Goal: Task Accomplishment & Management: Use online tool/utility

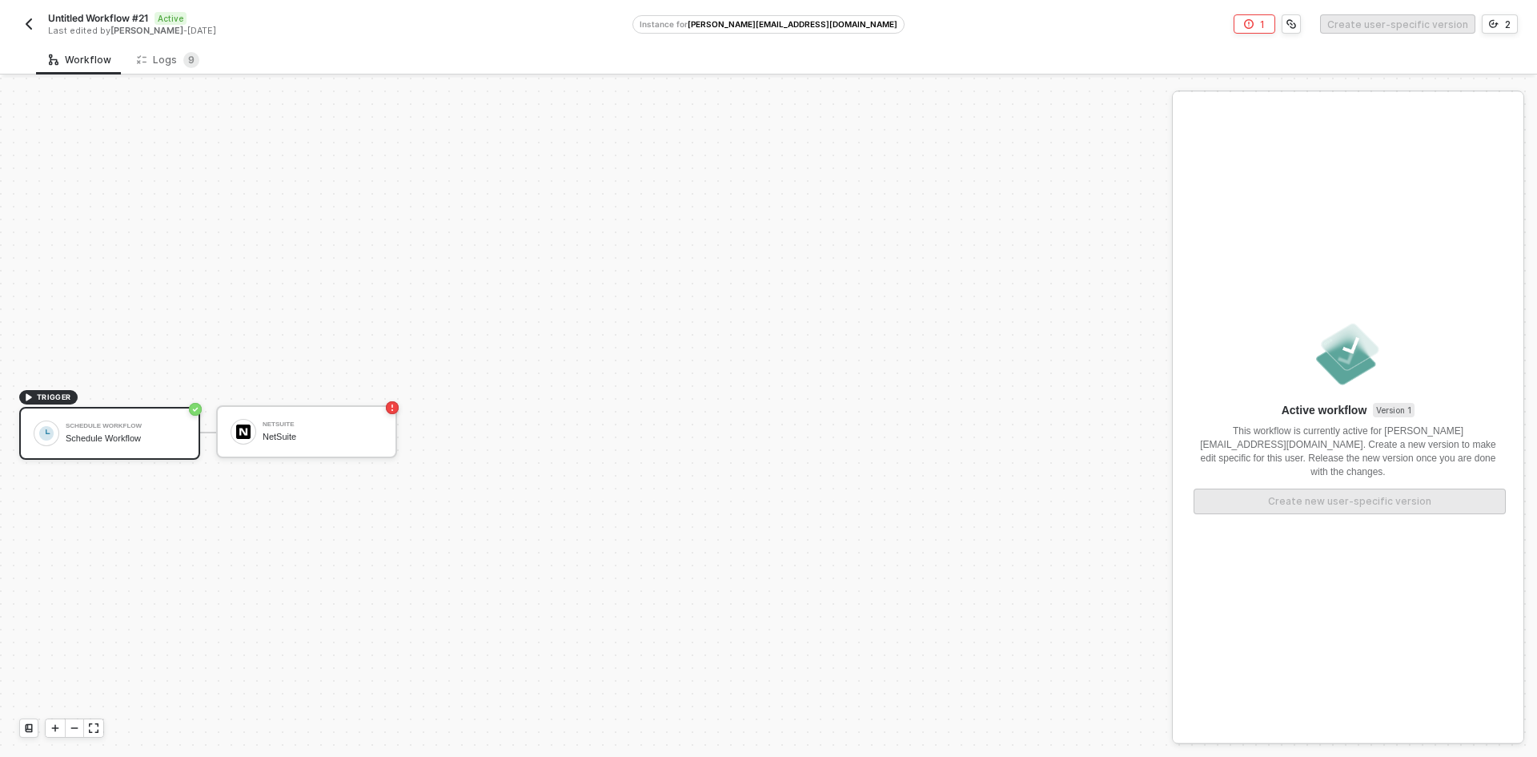
scroll to position [30, 0]
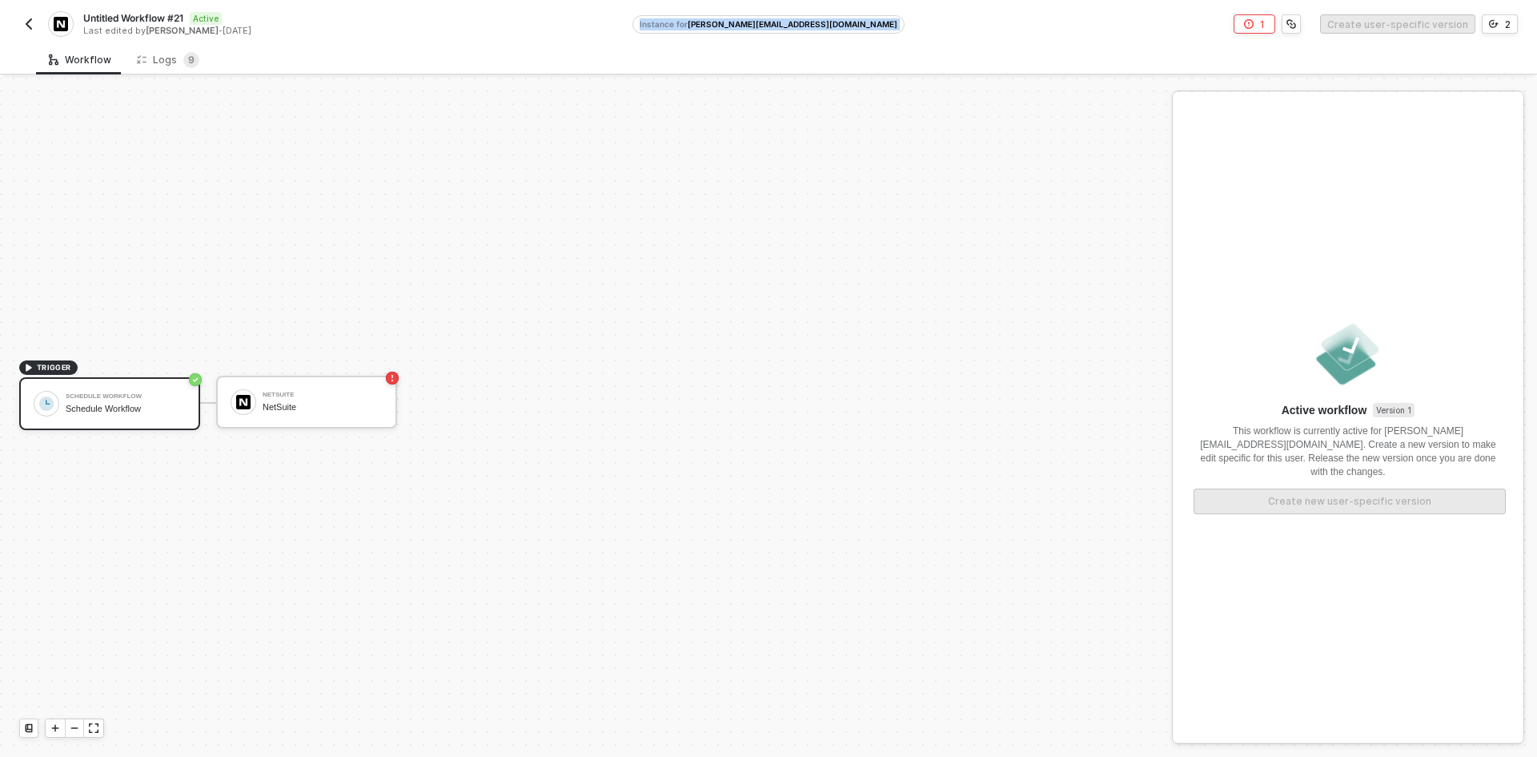
drag, startPoint x: 697, startPoint y: 30, endPoint x: 846, endPoint y: 26, distance: 148.2
click at [846, 26] on div "Untitled Workflow #21 Active Last edited by [PERSON_NAME] - [DATE] Instance for…" at bounding box center [768, 22] width 1499 height 45
click at [30, 31] on button "button" at bounding box center [28, 23] width 19 height 19
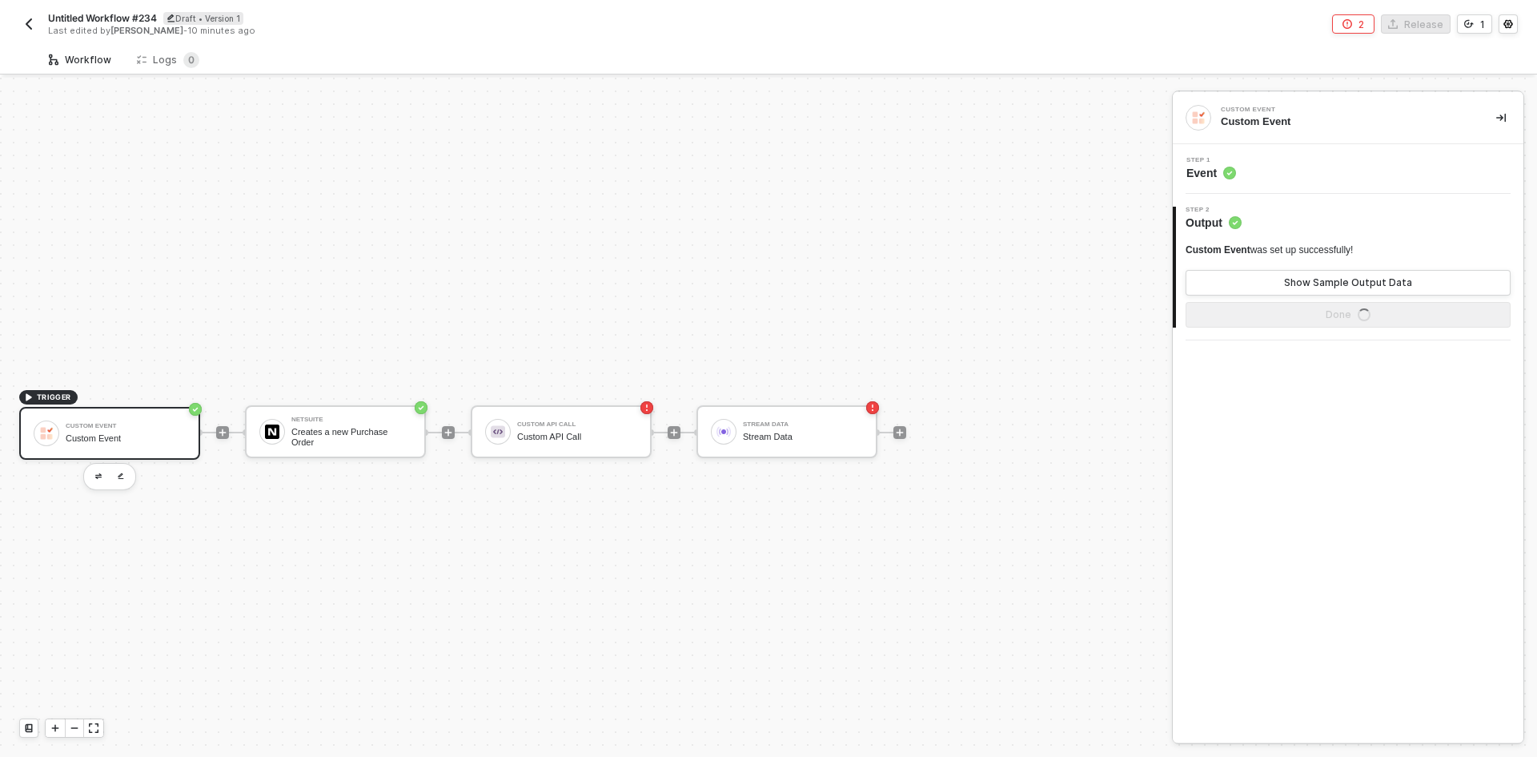
scroll to position [30, 0]
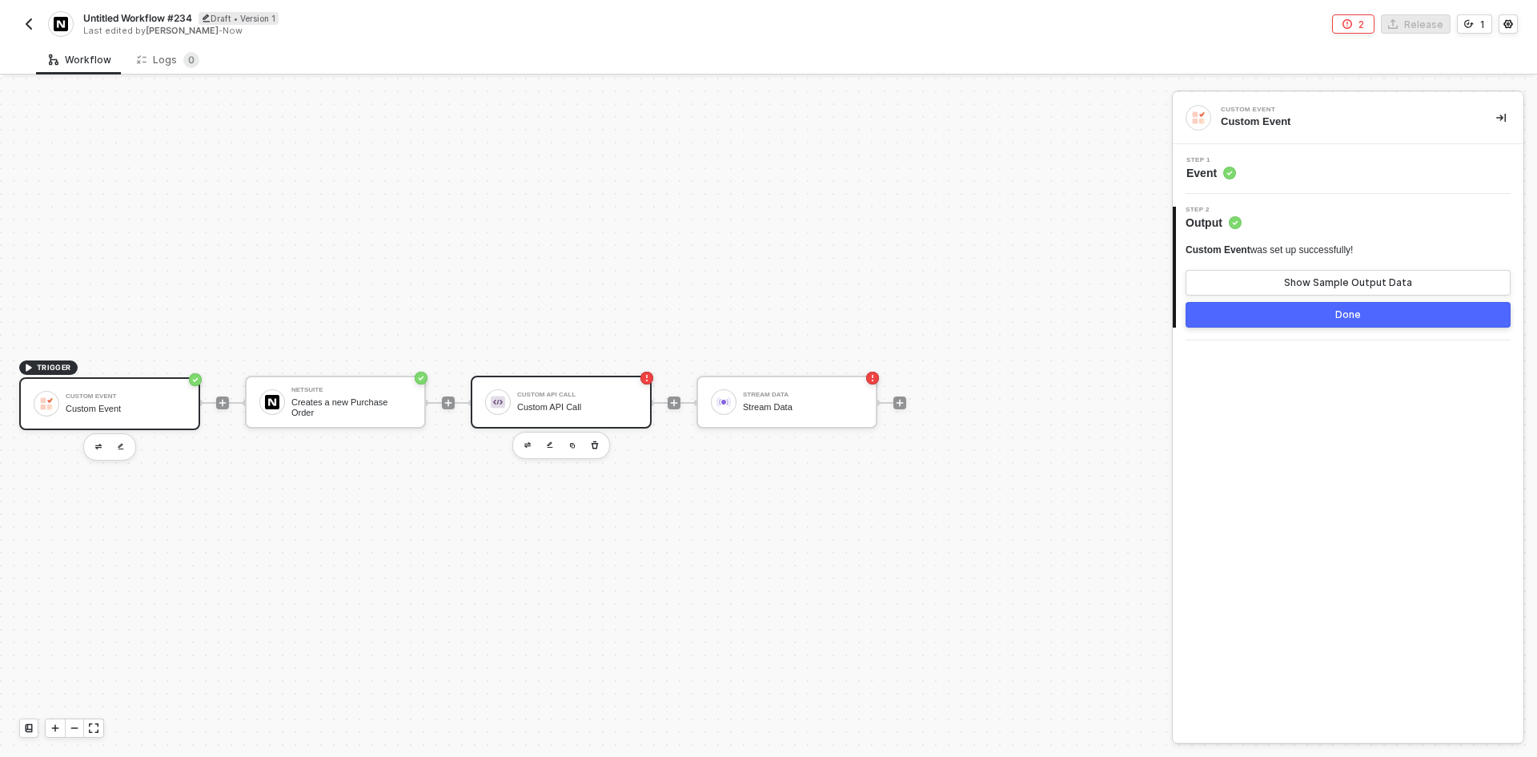
click at [571, 399] on div "Custom API Call Custom API Call" at bounding box center [577, 402] width 120 height 30
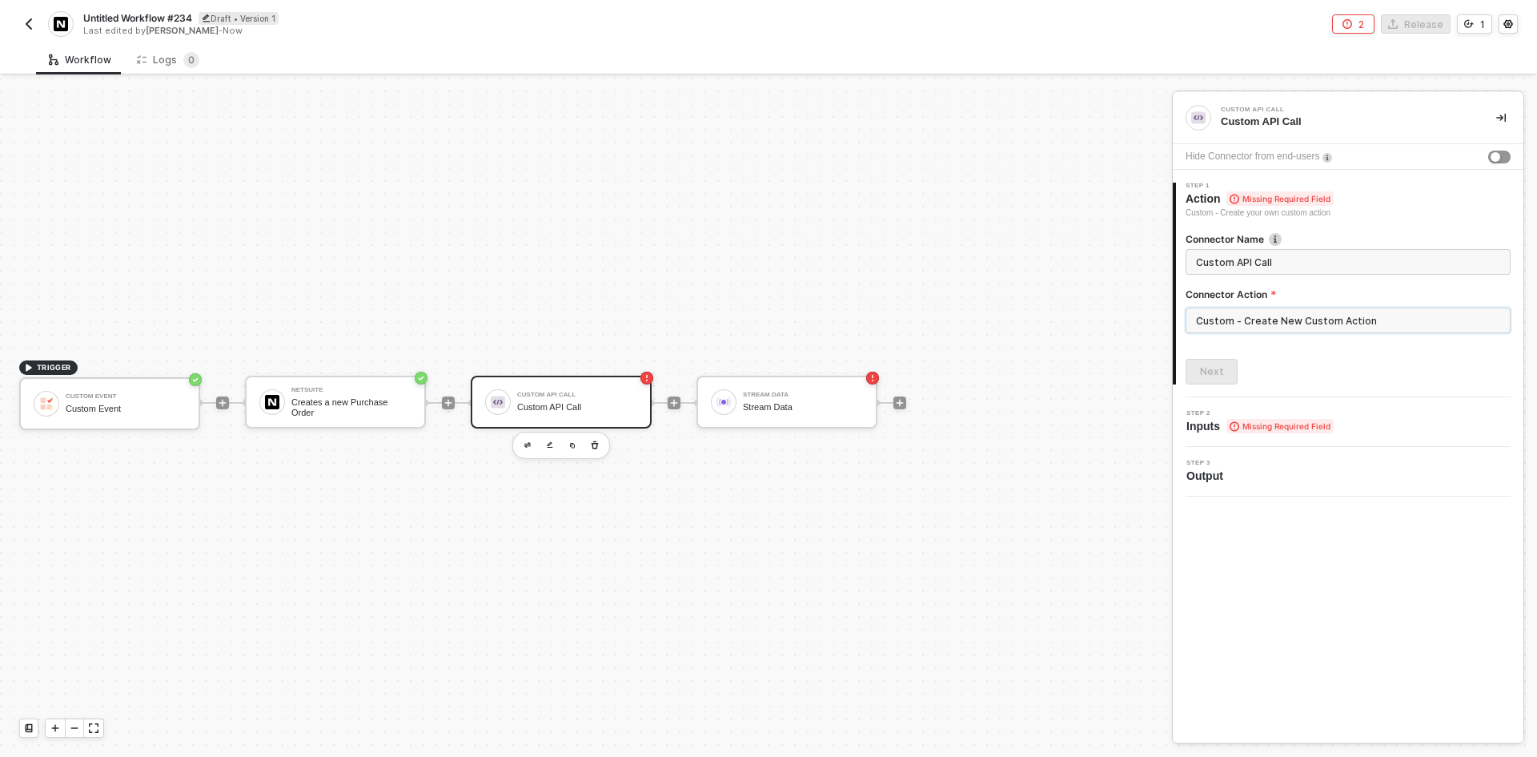
click at [1255, 316] on input "Custom - Create New Custom Action" at bounding box center [1348, 320] width 325 height 26
click at [1069, 206] on div "Custom Actions" at bounding box center [1042, 194] width 259 height 32
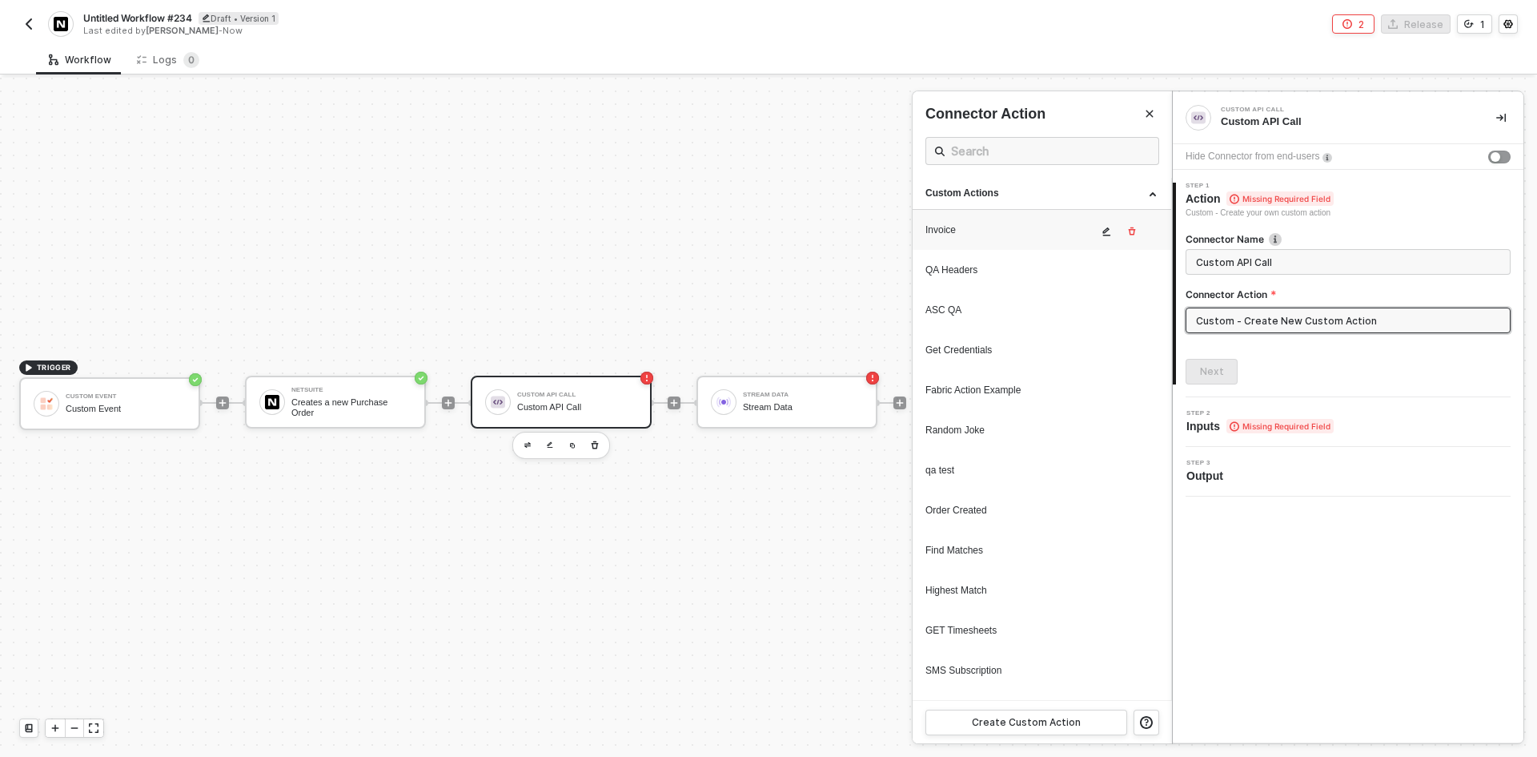
click at [1052, 225] on div "Invoice" at bounding box center [1012, 230] width 172 height 14
type input "Custom - Invoice"
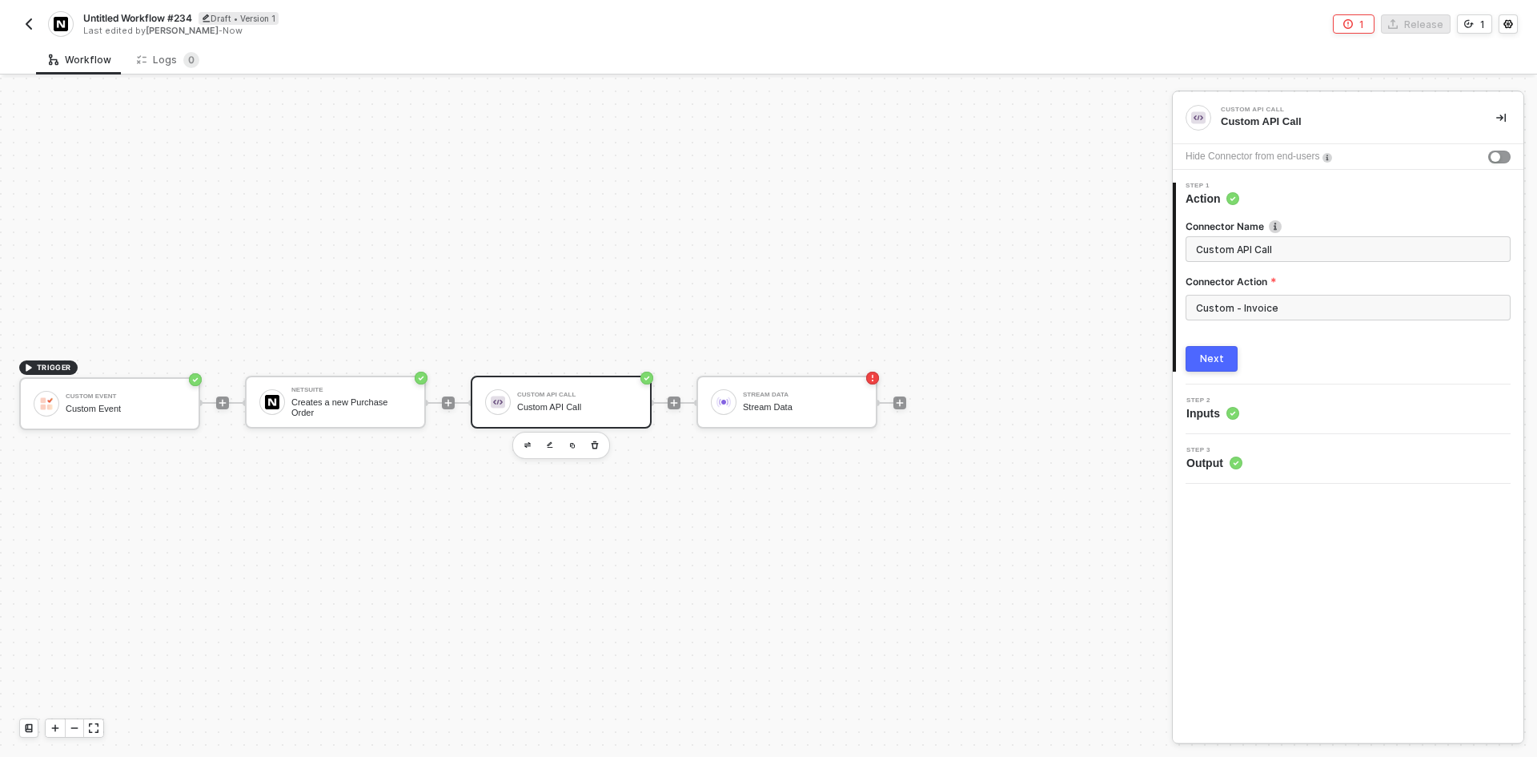
click at [1237, 359] on button "Next" at bounding box center [1212, 359] width 52 height 26
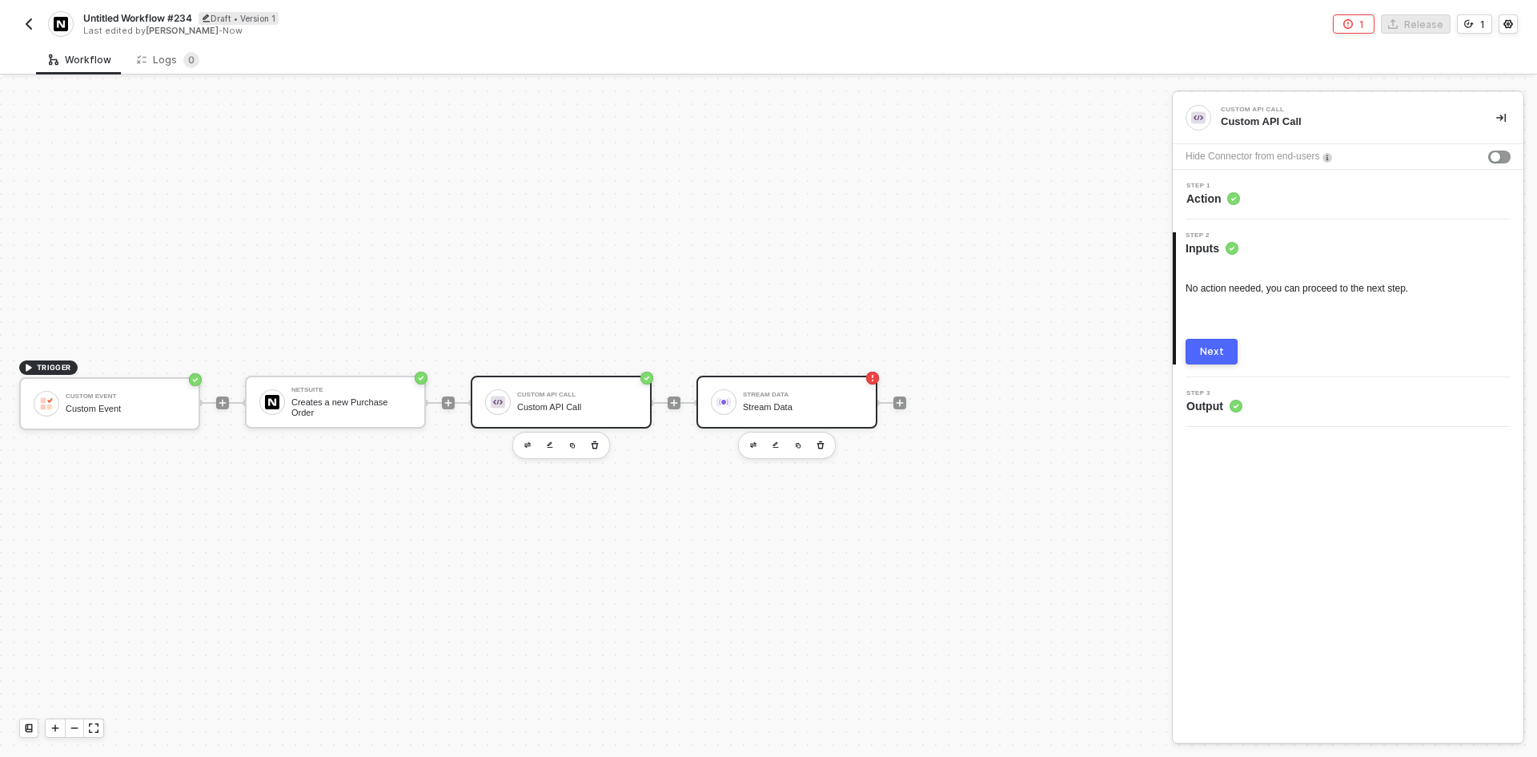
click at [827, 400] on div "Stream Data Stream Data" at bounding box center [803, 402] width 120 height 30
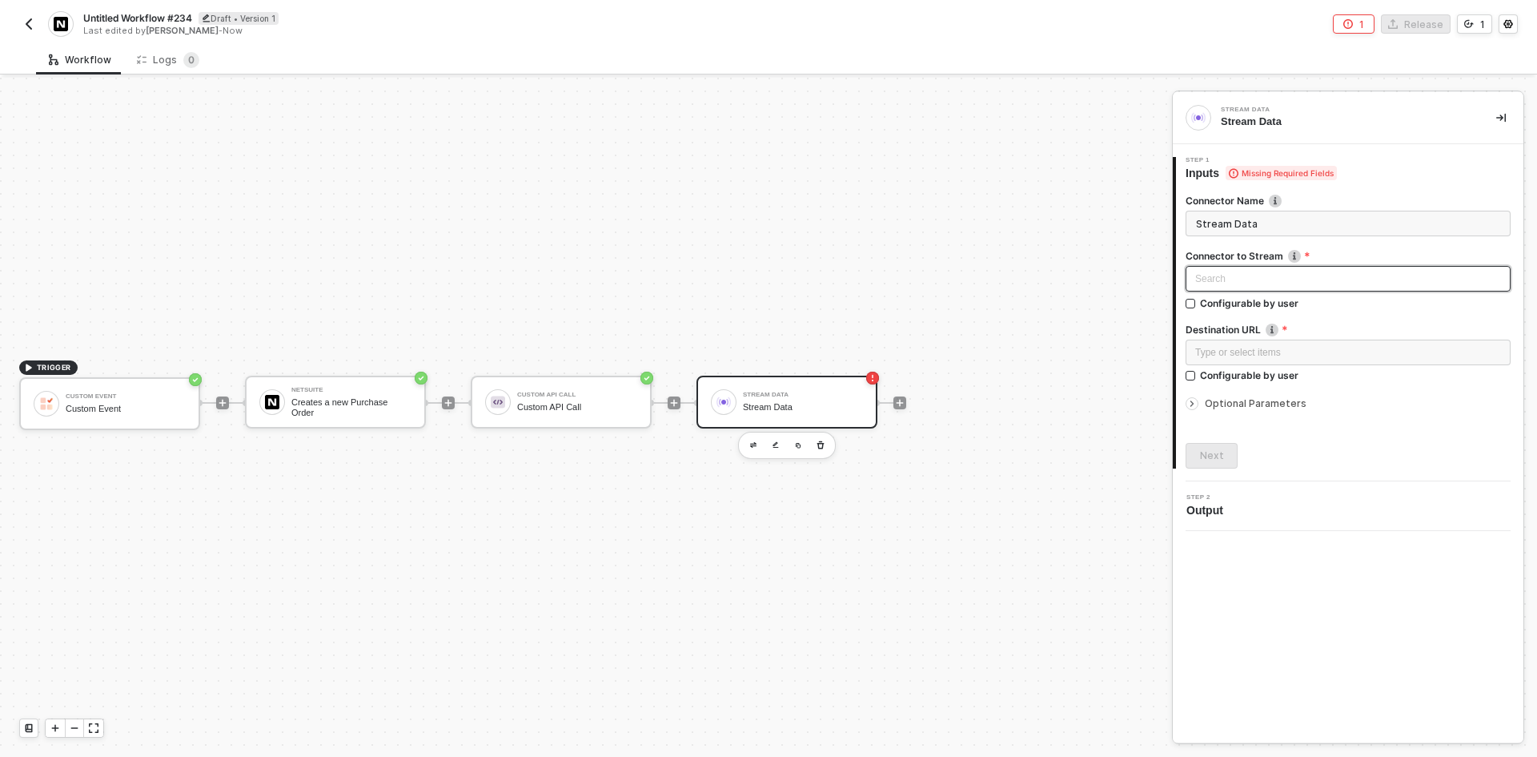
click at [1229, 282] on div "Search" at bounding box center [1348, 279] width 325 height 26
click at [1229, 339] on div "NetSuite" at bounding box center [1348, 340] width 299 height 18
click at [1219, 359] on div "Type or select items ﻿" at bounding box center [1348, 352] width 306 height 15
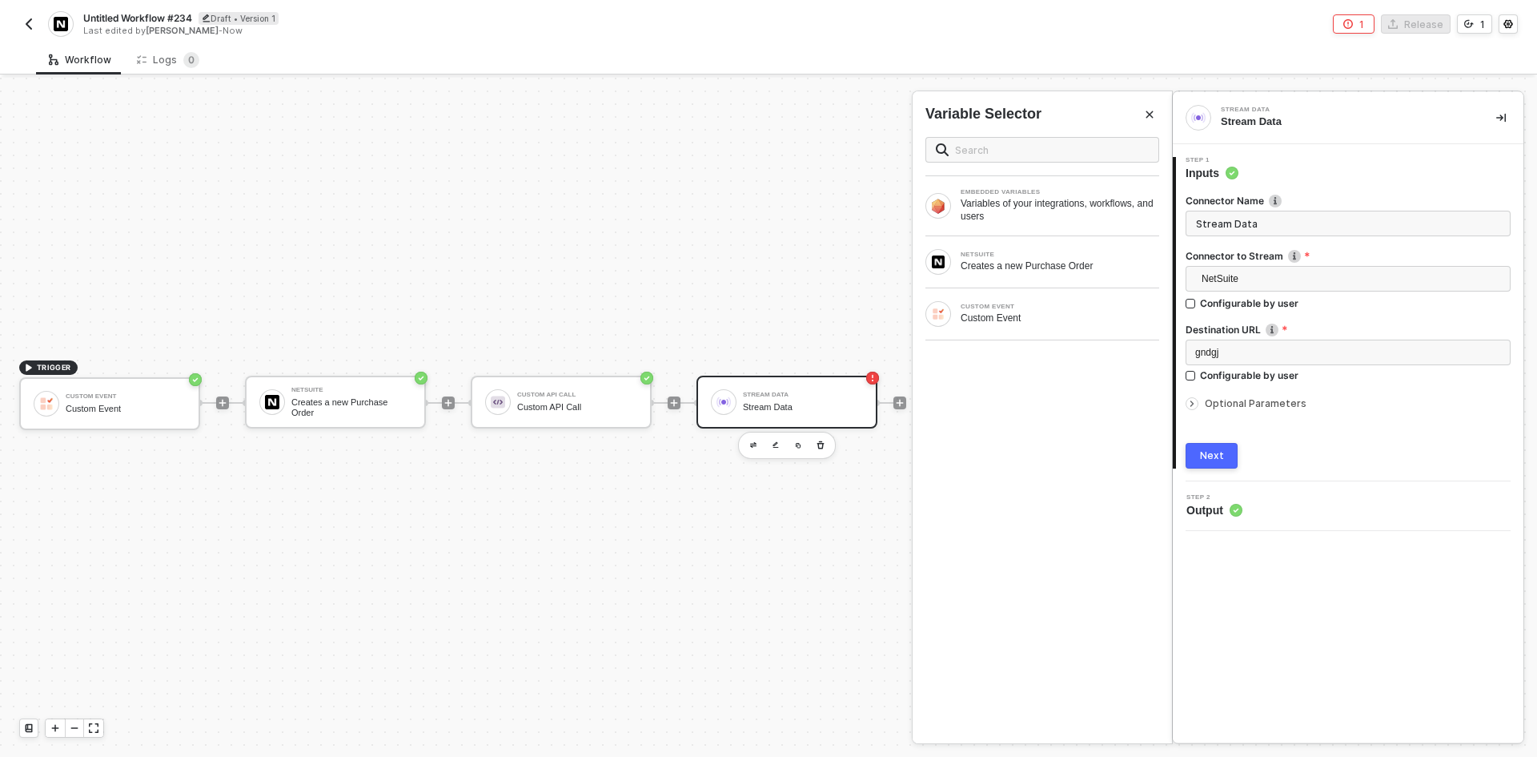
click at [1221, 460] on div "Next" at bounding box center [1212, 455] width 24 height 13
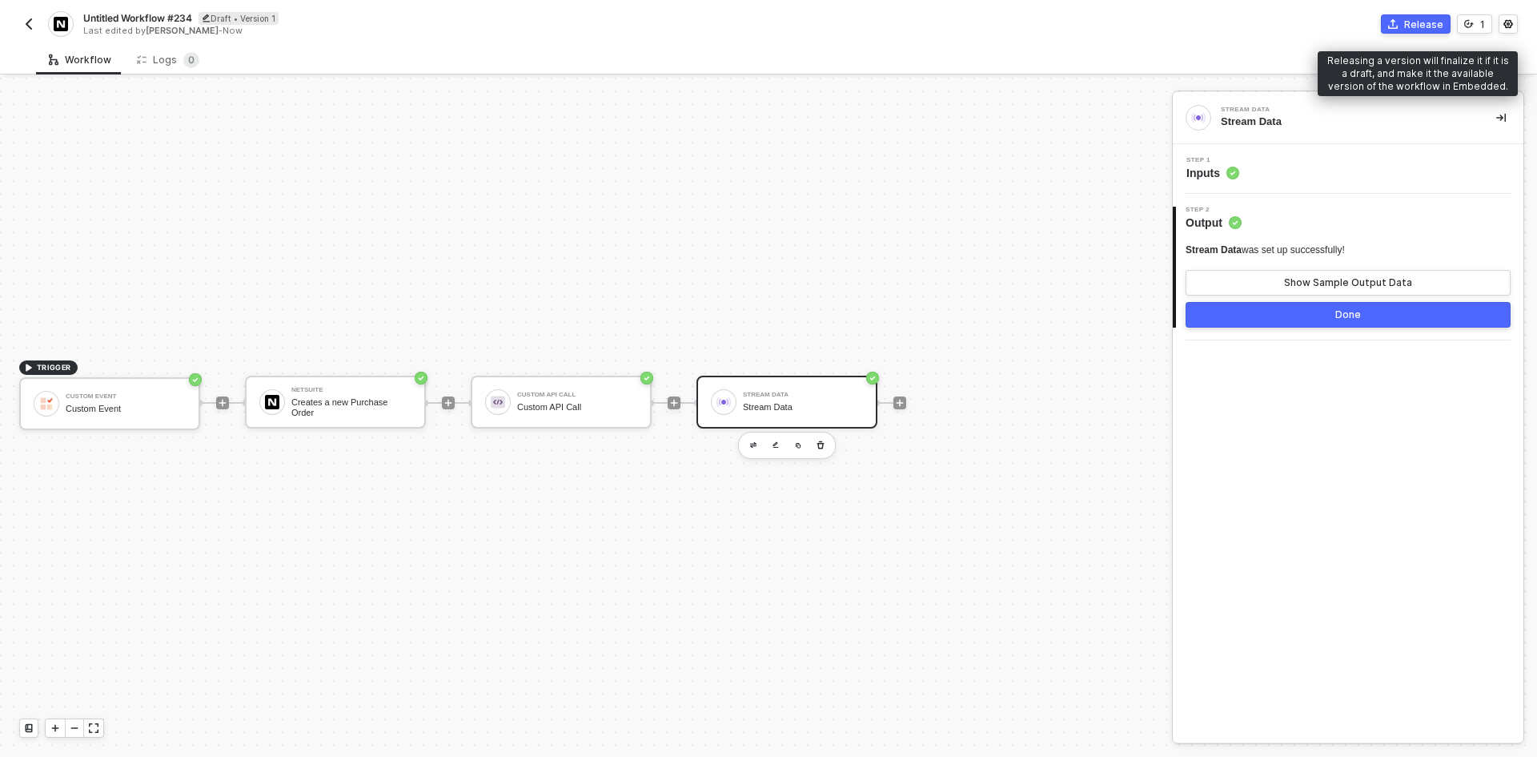
click at [1404, 18] on button "Release" at bounding box center [1416, 23] width 70 height 19
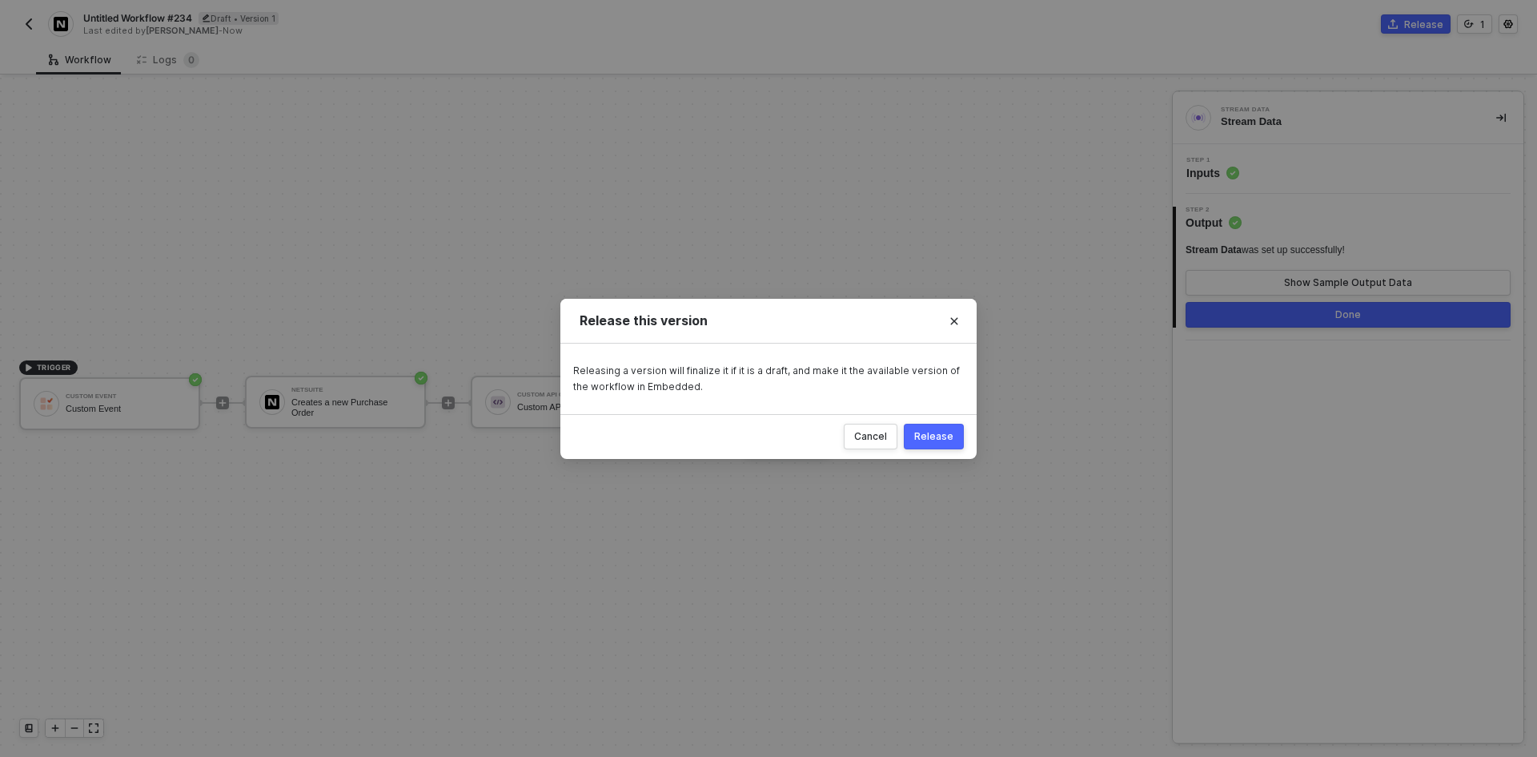
click at [918, 433] on div "Release" at bounding box center [933, 436] width 39 height 13
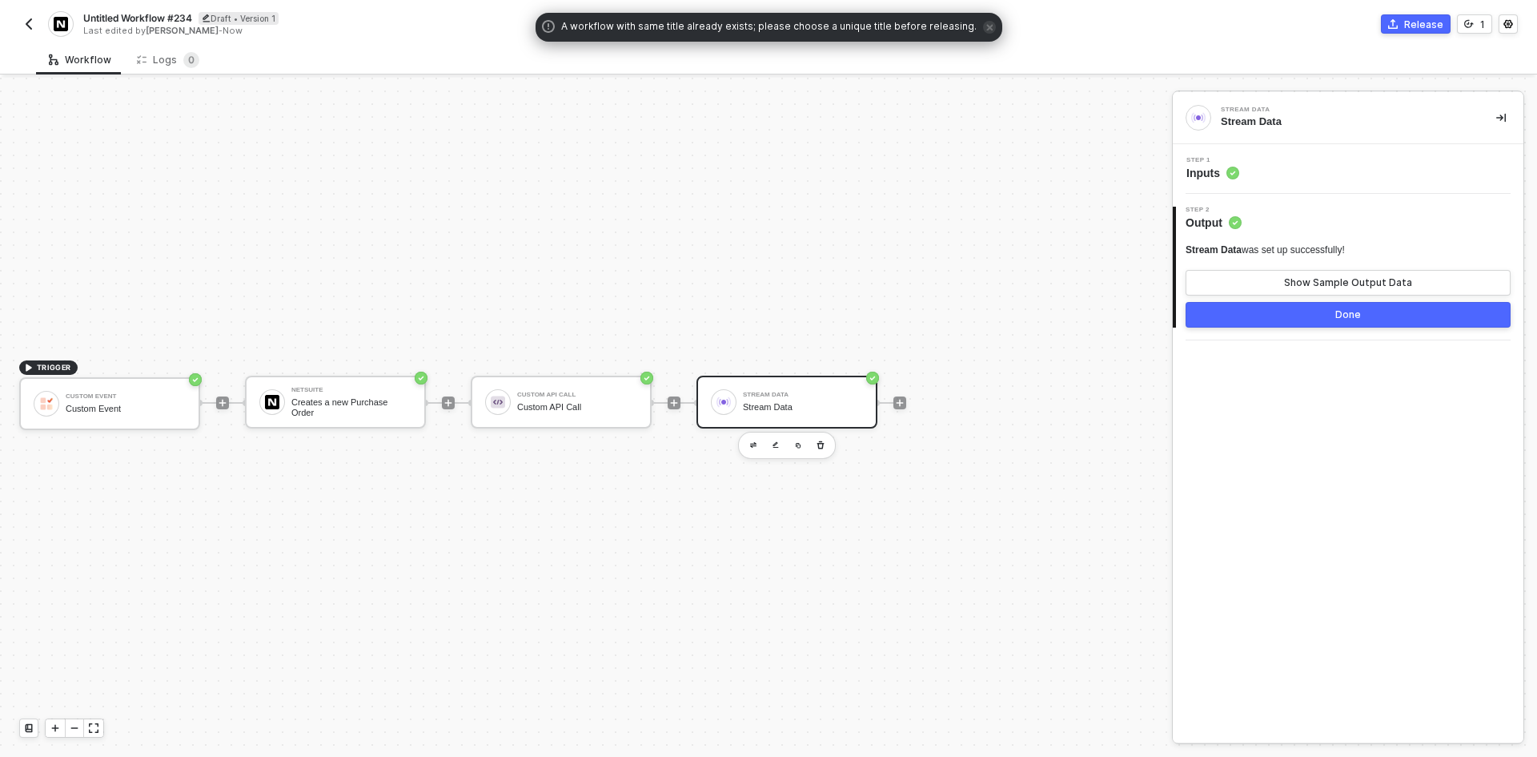
click at [157, 11] on span "Untitled Workflow #234" at bounding box center [137, 18] width 109 height 14
click at [217, 16] on input "Untitled Workflow #234" at bounding box center [219, 18] width 272 height 19
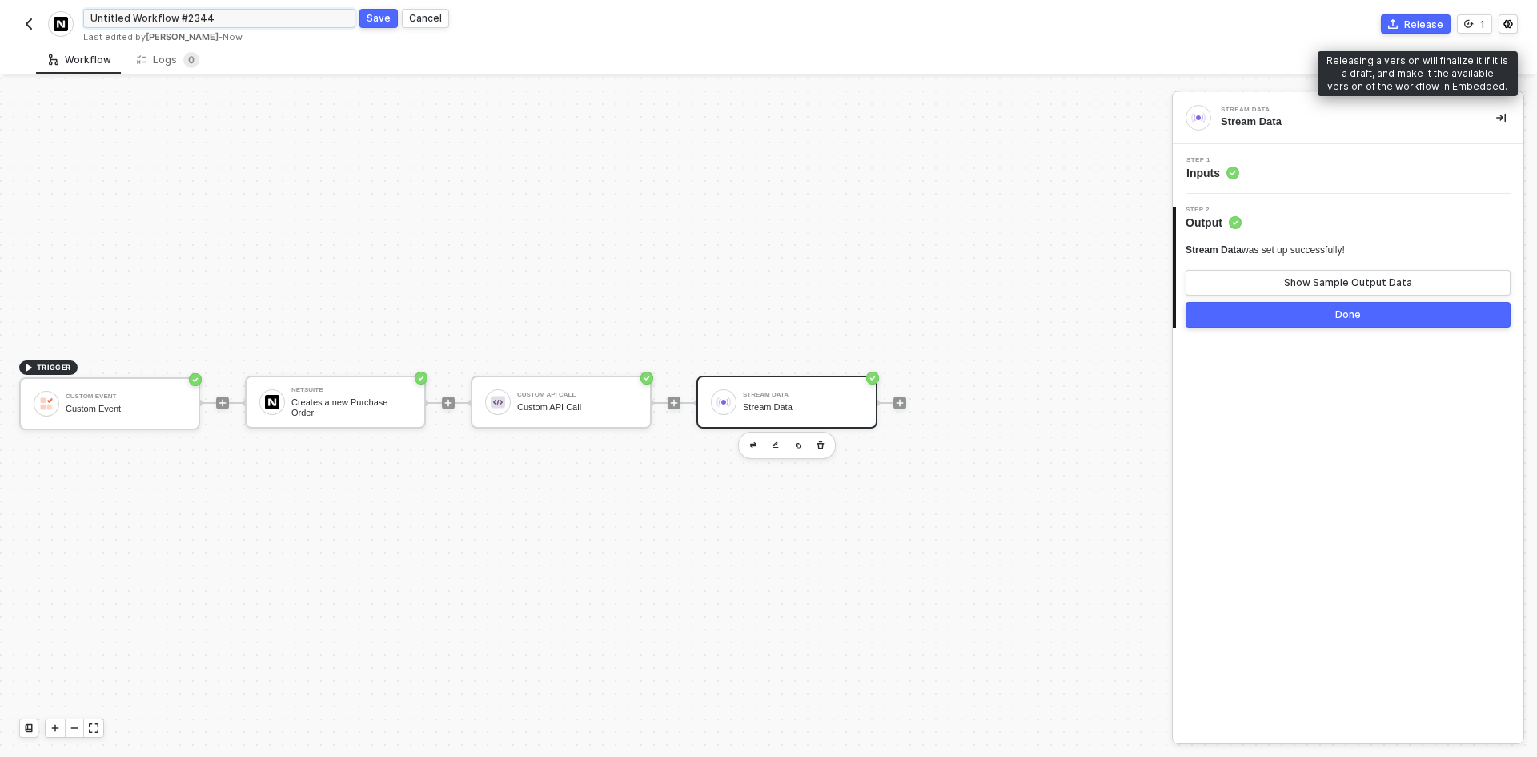
type input "Untitled Workflow #2344"
click at [1407, 26] on button "Release" at bounding box center [1416, 23] width 70 height 19
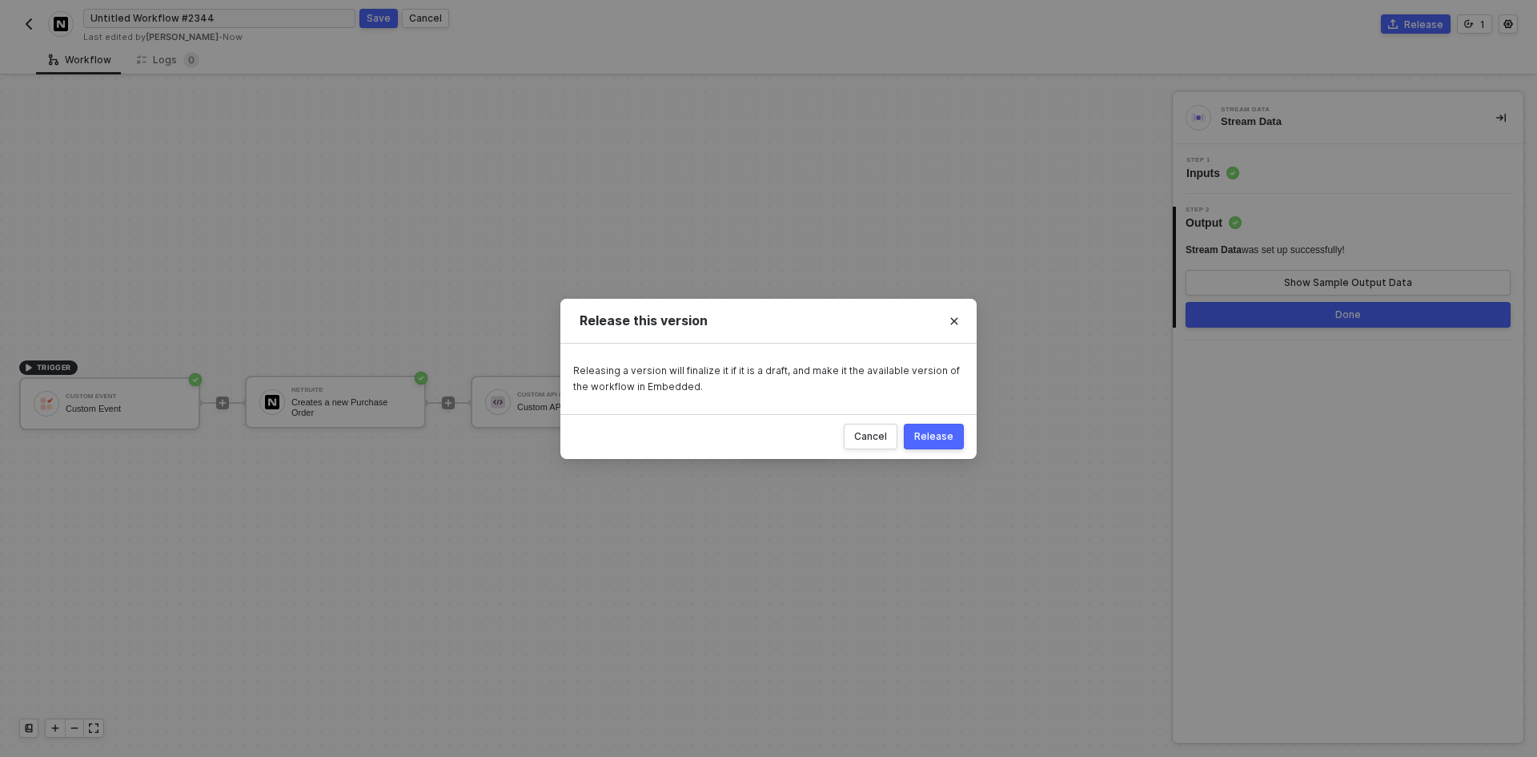
click at [947, 442] on div "Release" at bounding box center [933, 436] width 39 height 13
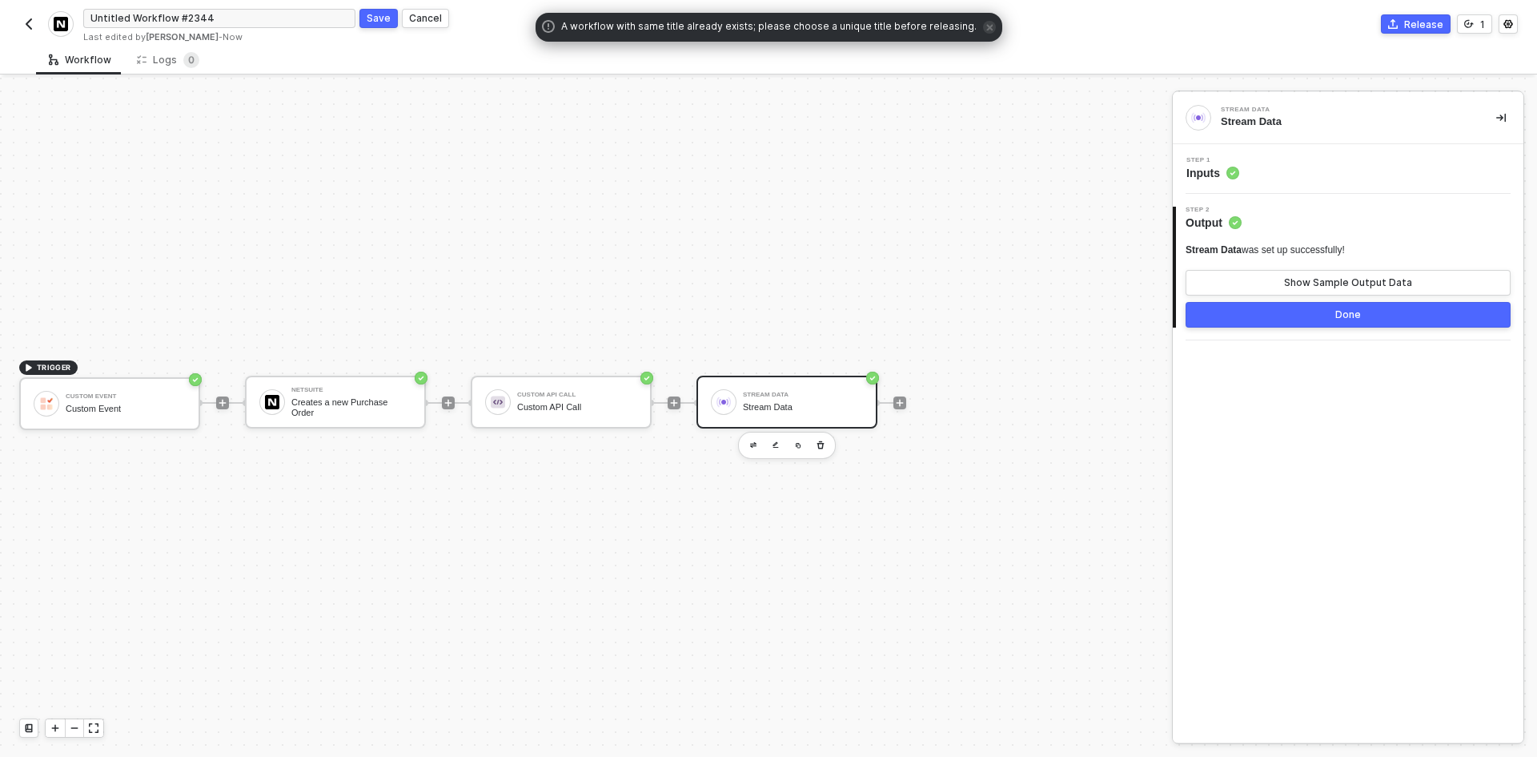
click at [376, 10] on button "Save" at bounding box center [379, 18] width 38 height 19
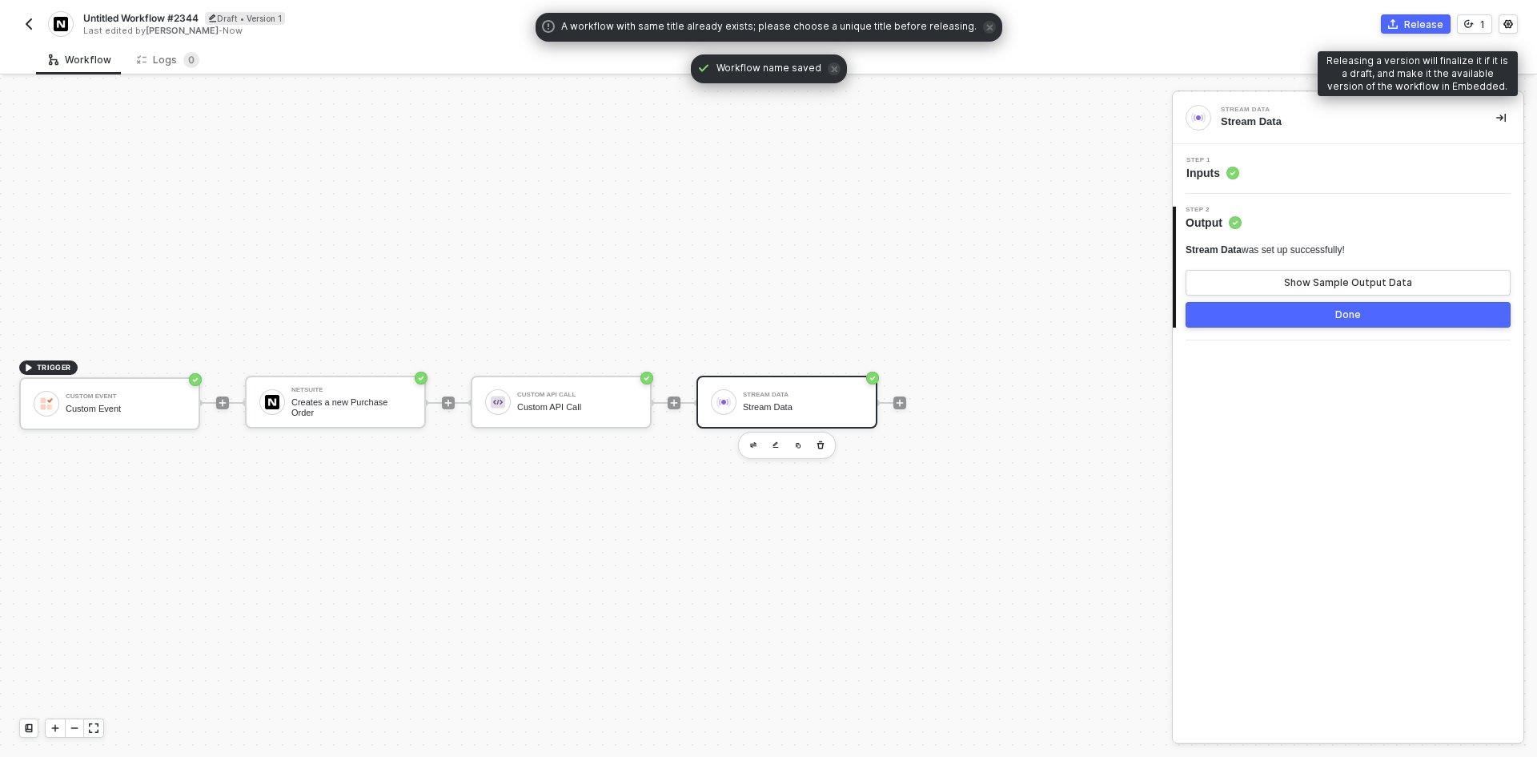
click at [1416, 22] on div "Release" at bounding box center [1423, 25] width 39 height 14
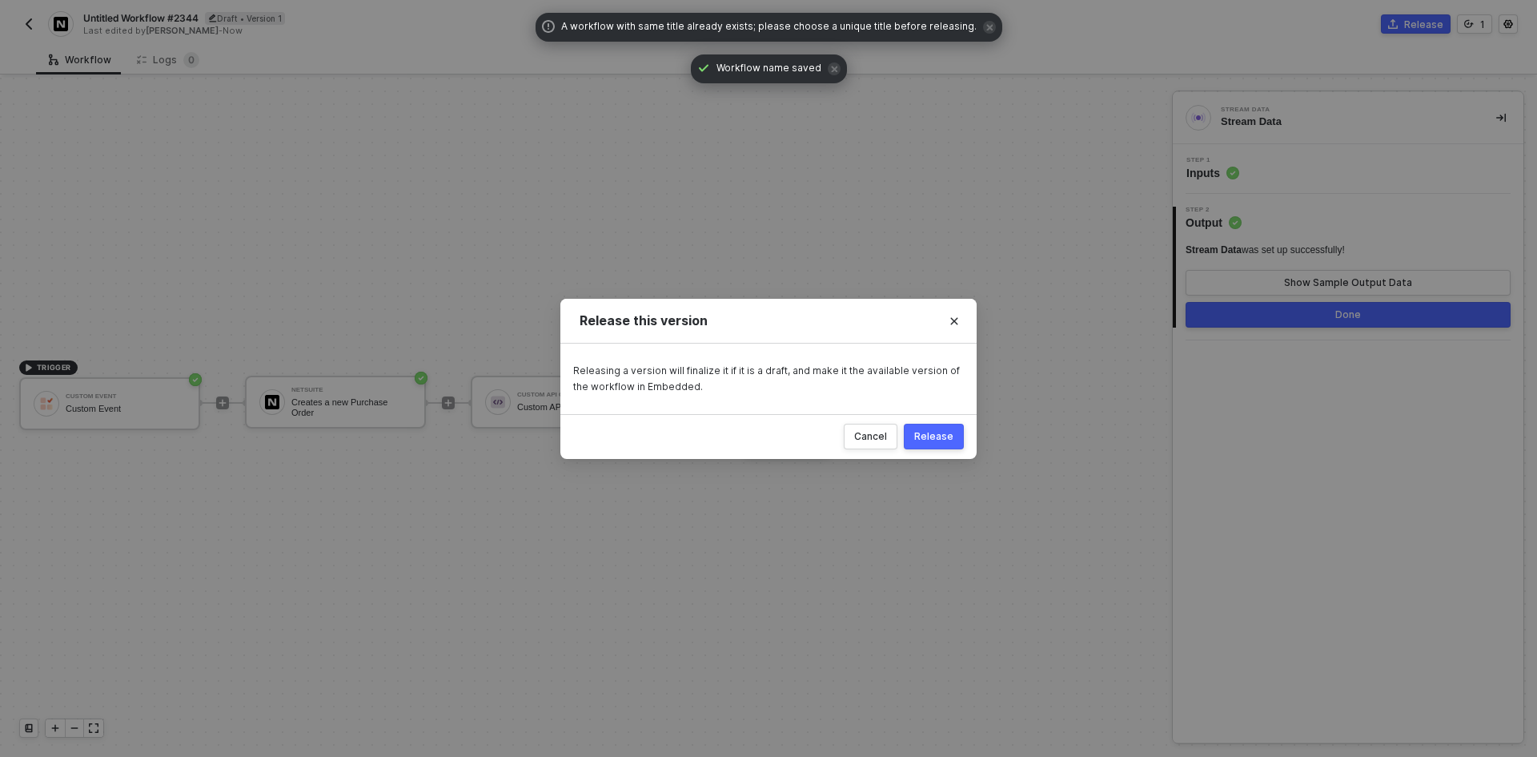
click at [928, 431] on div "Release" at bounding box center [933, 436] width 39 height 13
